Goal: Obtain resource: Download file/media

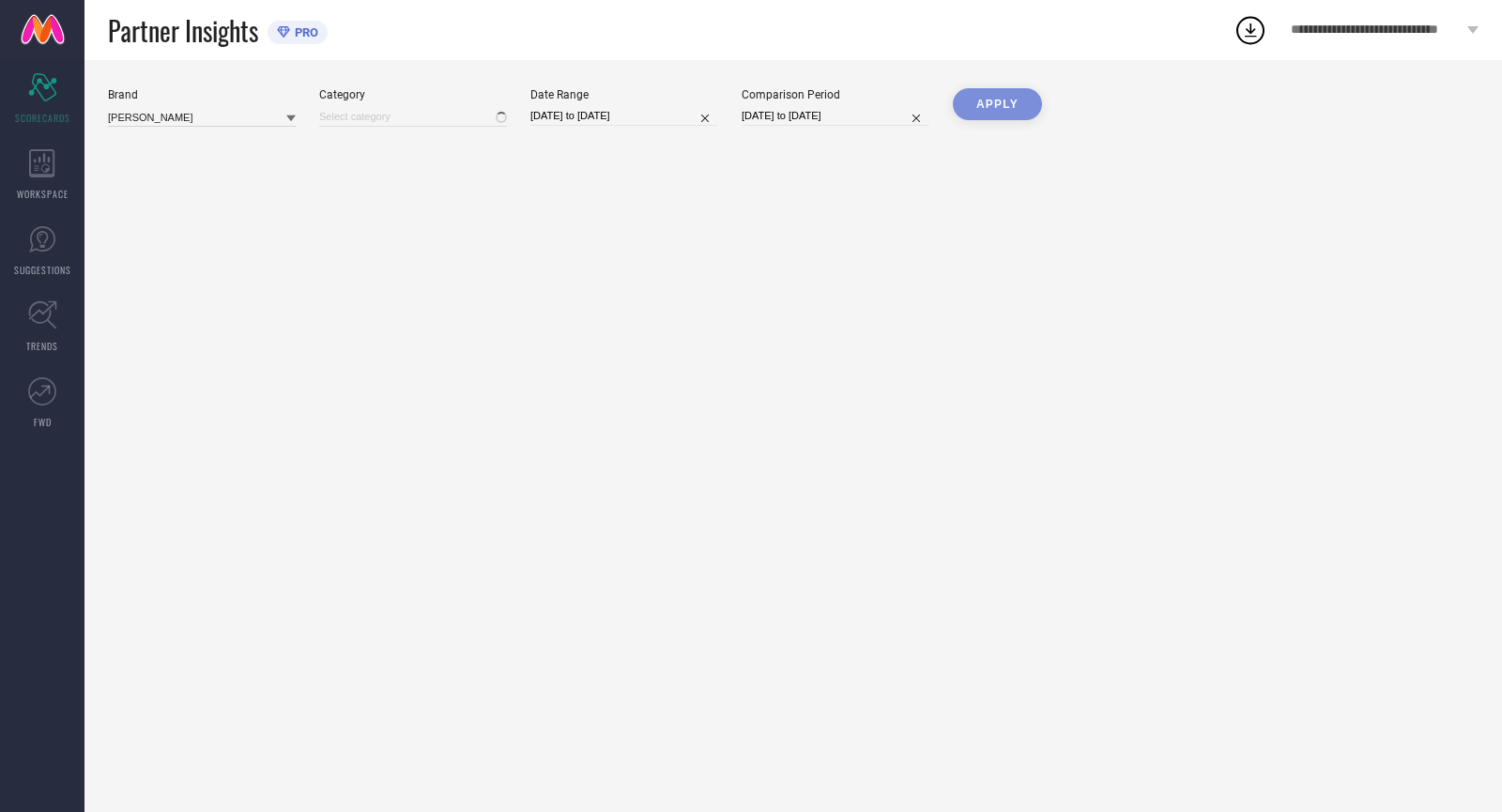
type input "All"
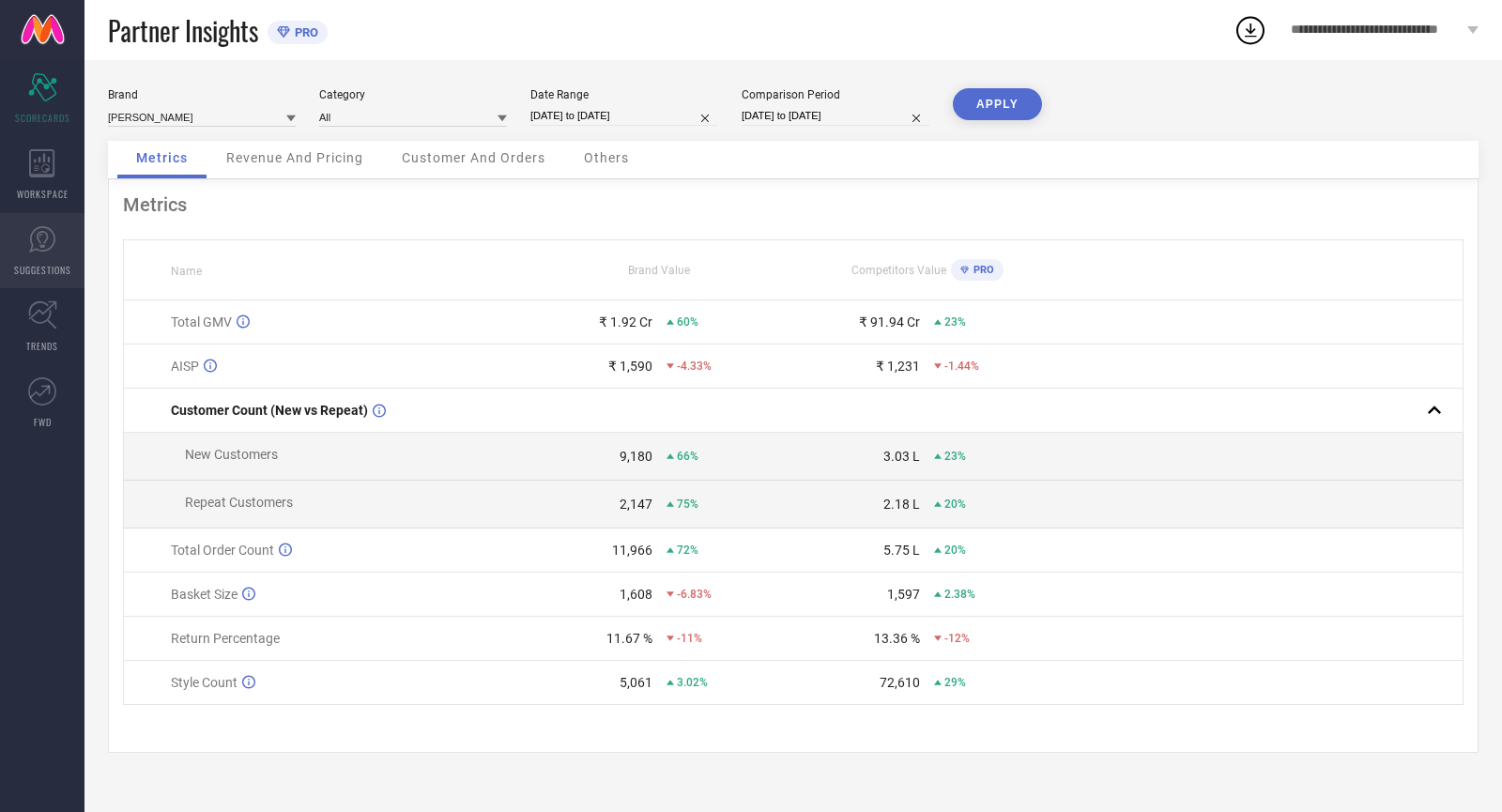
click at [45, 280] on link "SUGGESTIONS" at bounding box center [42, 250] width 84 height 75
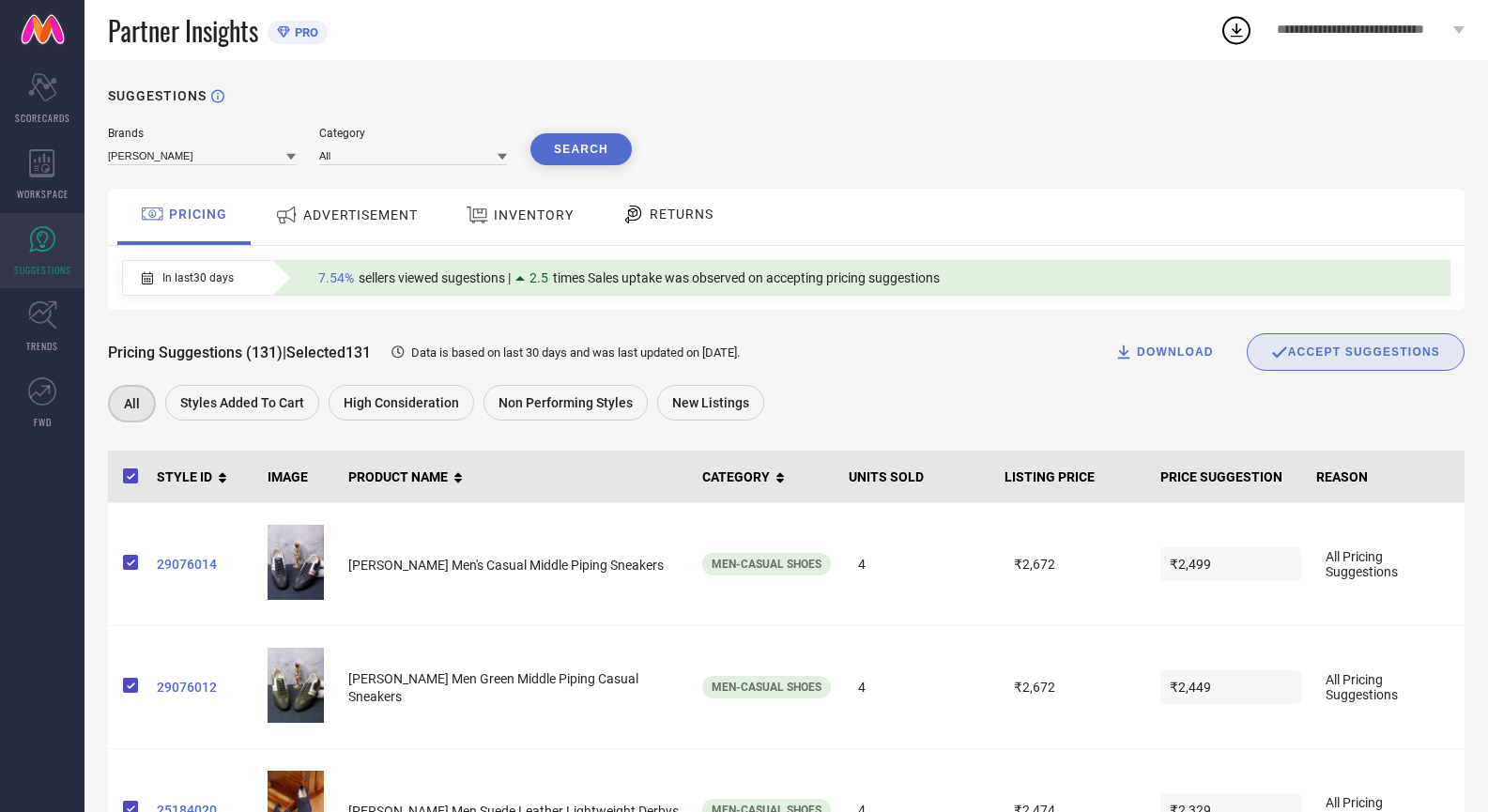
click at [361, 227] on div "ADVERTISEMENT" at bounding box center [346, 215] width 152 height 34
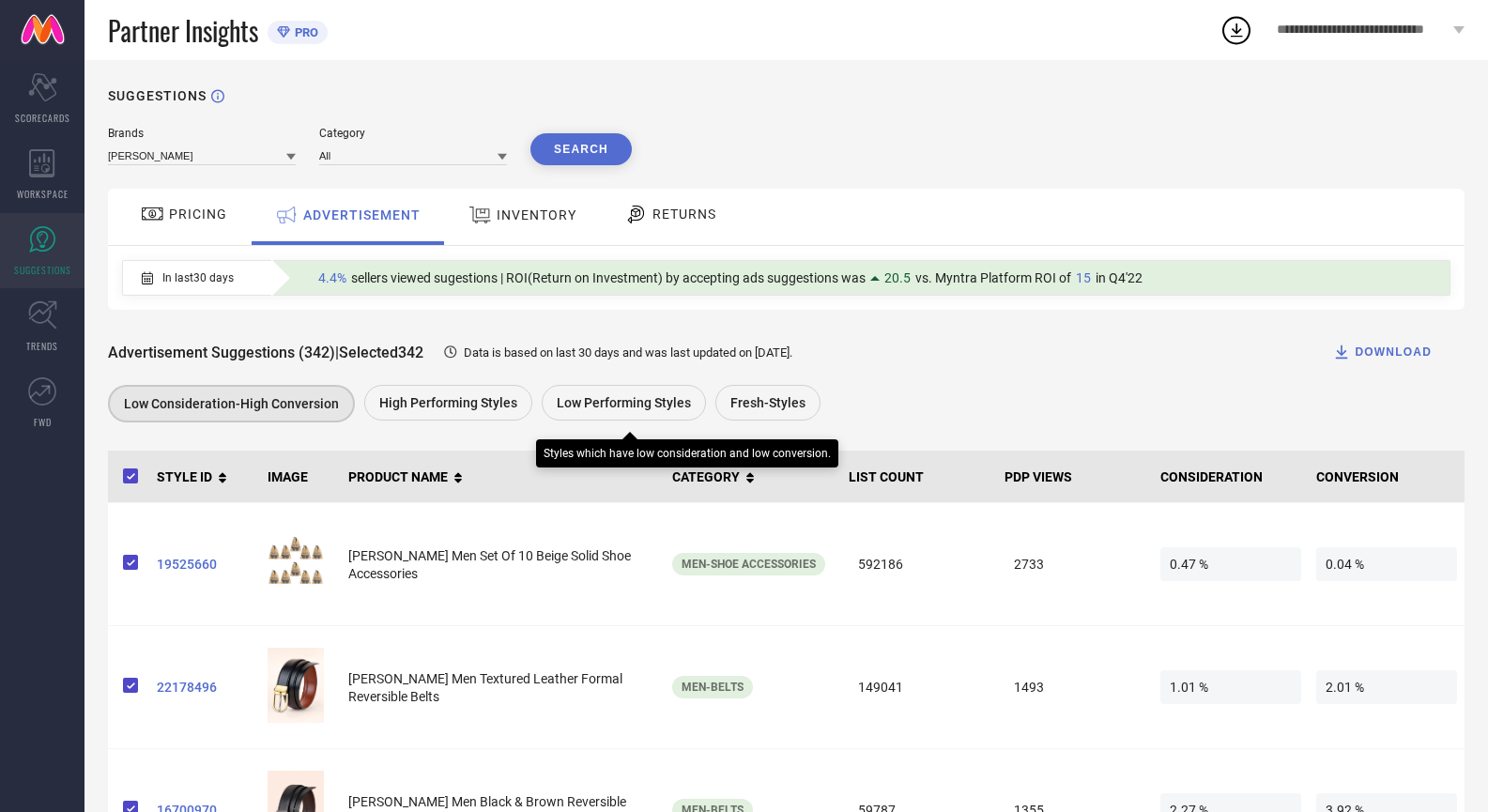
click at [644, 401] on span "Low Performing Styles" at bounding box center [624, 402] width 135 height 15
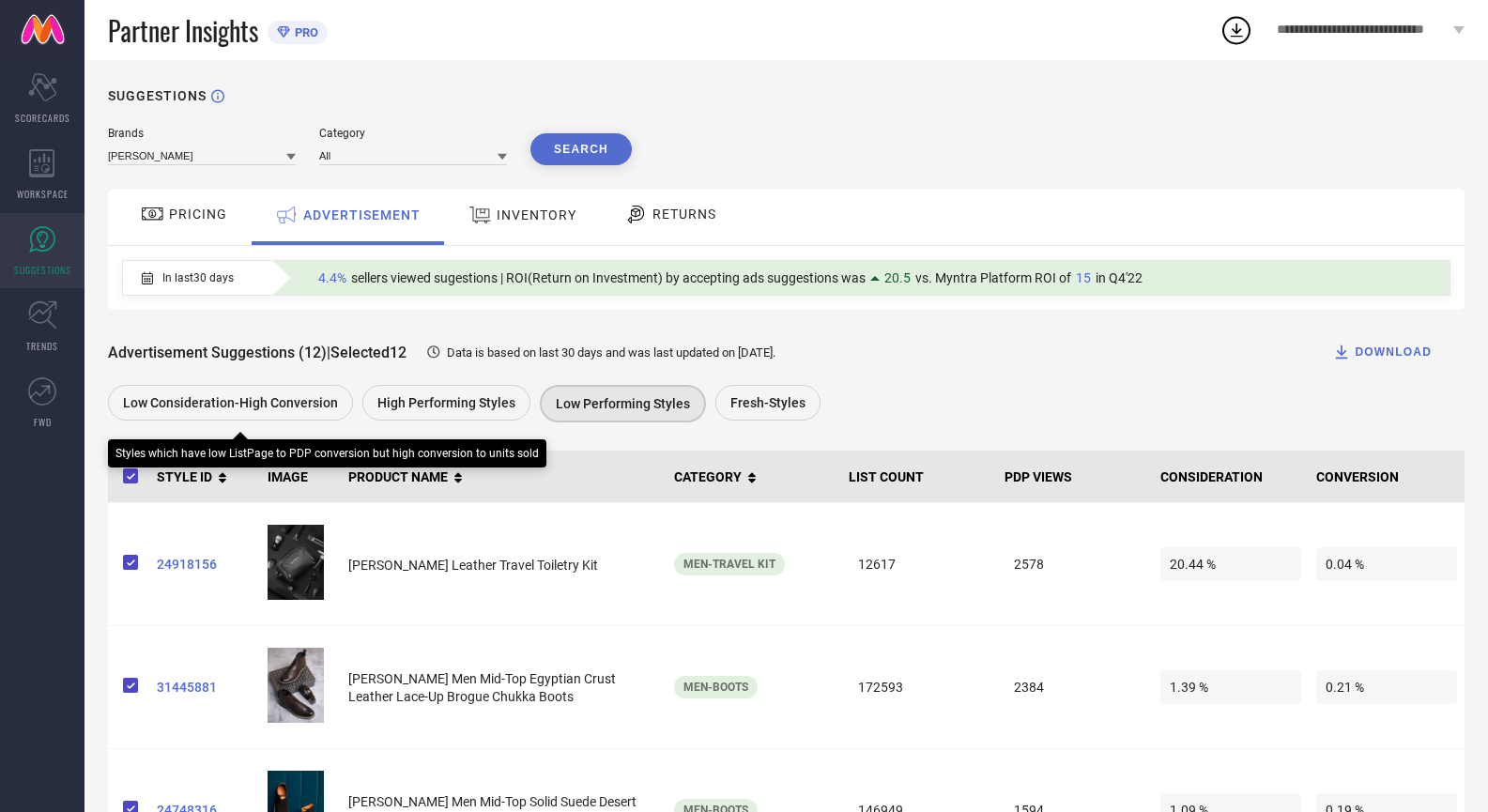
click at [260, 408] on span "Low Consideration-High Conversion" at bounding box center [230, 402] width 215 height 15
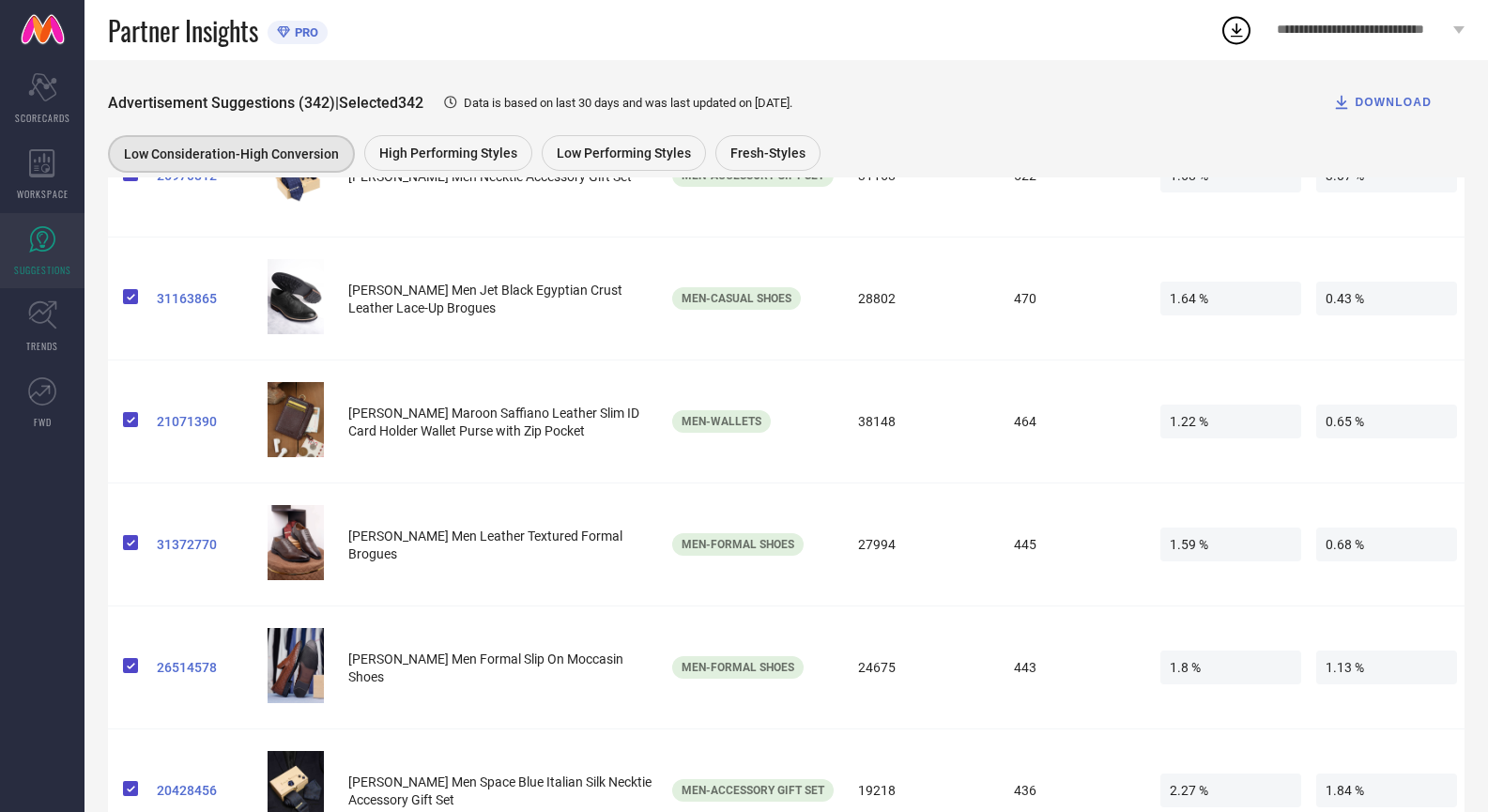
scroll to position [3191, 0]
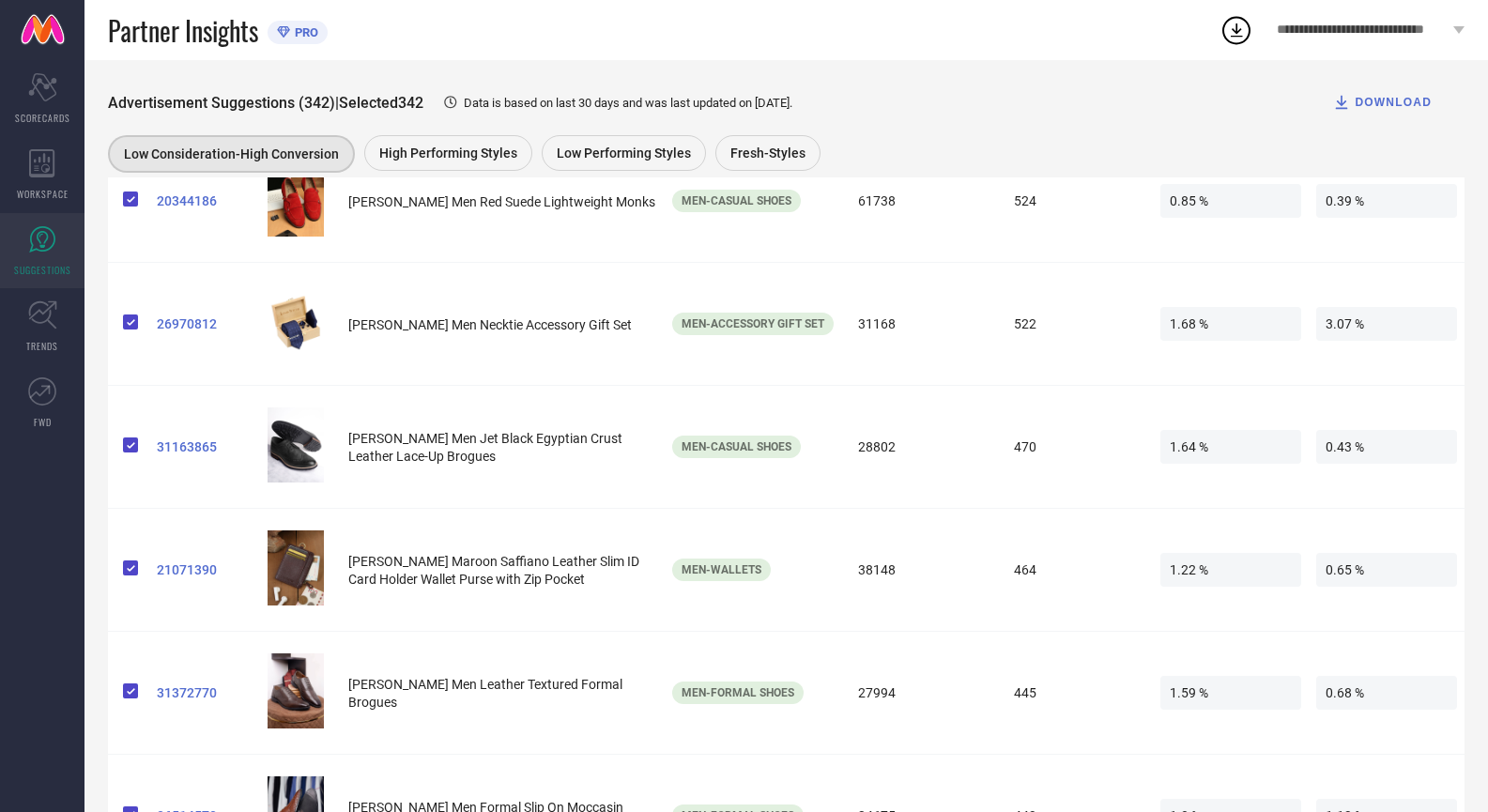
click at [1377, 102] on div "DOWNLOAD" at bounding box center [1381, 102] width 100 height 19
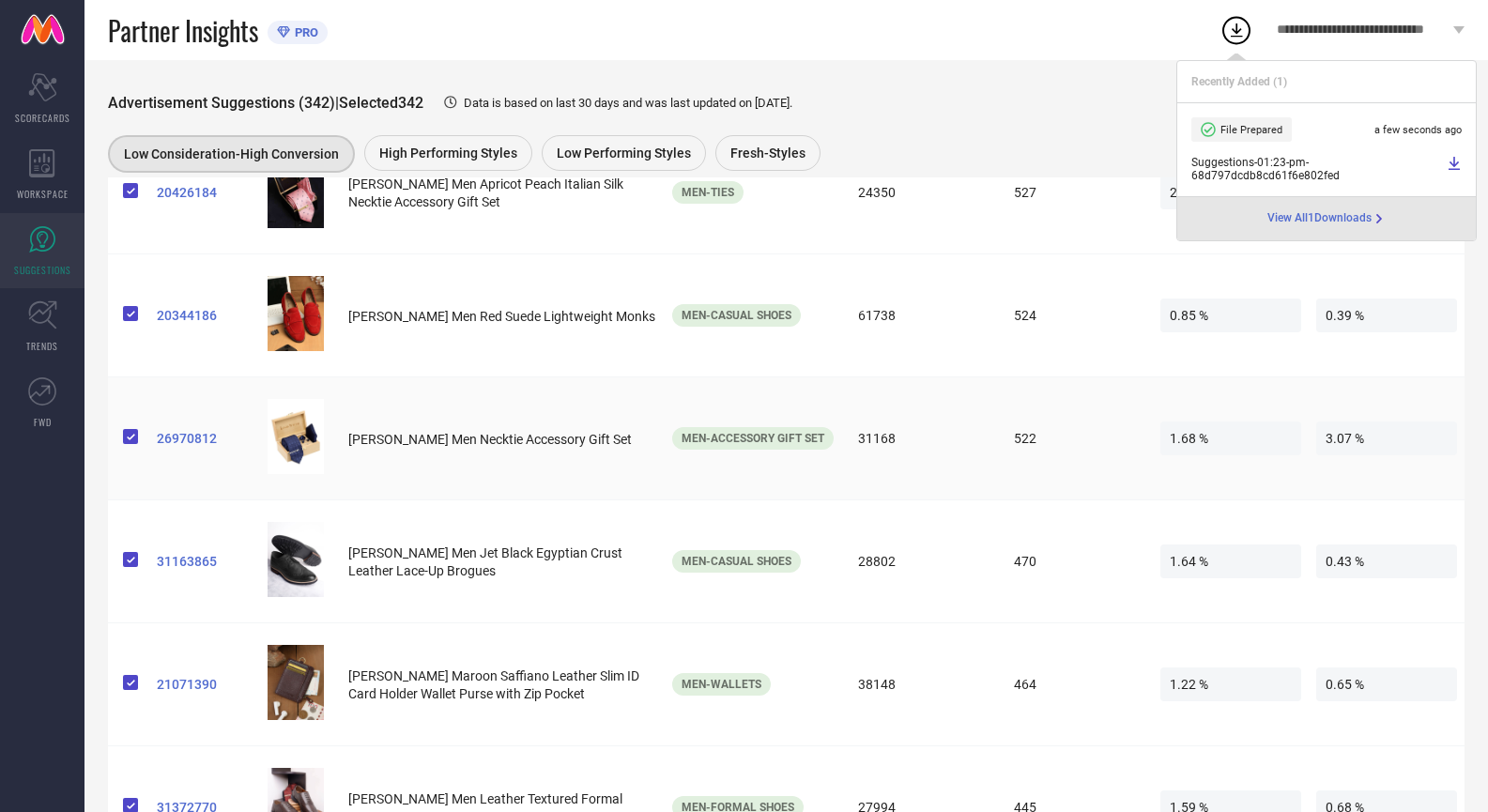
scroll to position [2909, 0]
